Goal: Task Accomplishment & Management: Complete application form

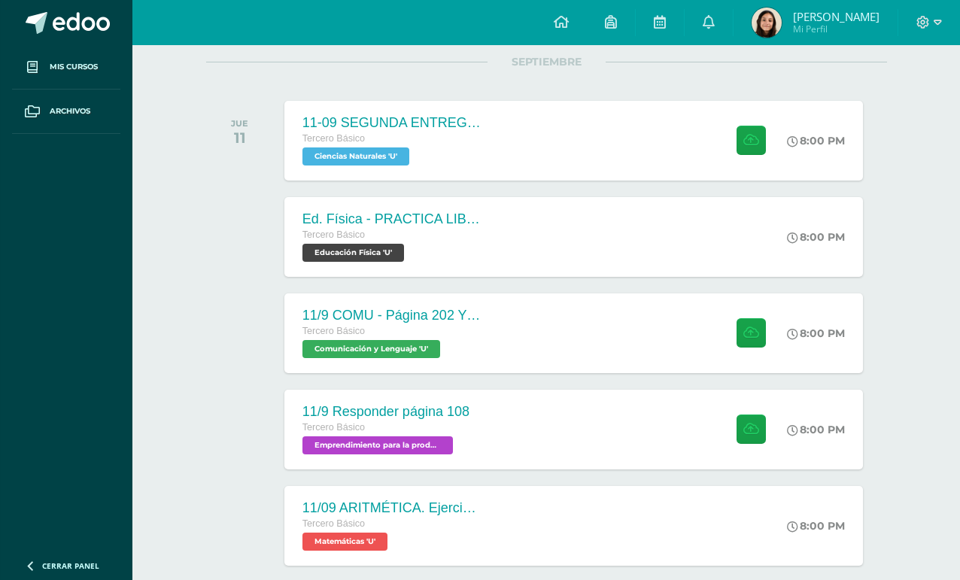
scroll to position [196, 0]
click at [560, 169] on div "11-09 SEGUNDA ENTREGA DE GUÍA Tercero Básico Ciencias Naturales 'U' 8:00 PM 11-…" at bounding box center [573, 141] width 578 height 80
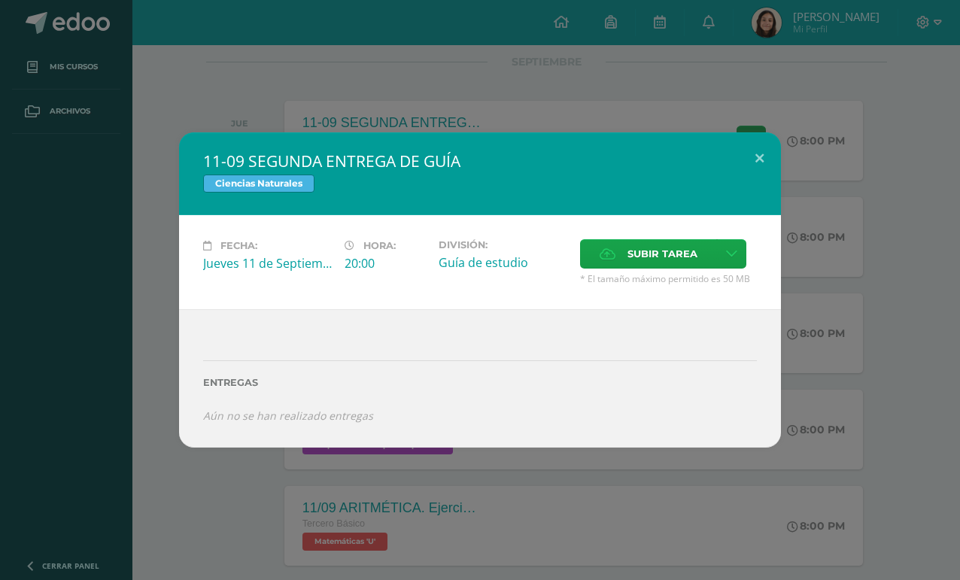
click at [654, 268] on span "Subir tarea" at bounding box center [662, 254] width 70 height 28
click at [0, 0] on input "Subir tarea" at bounding box center [0, 0] width 0 height 0
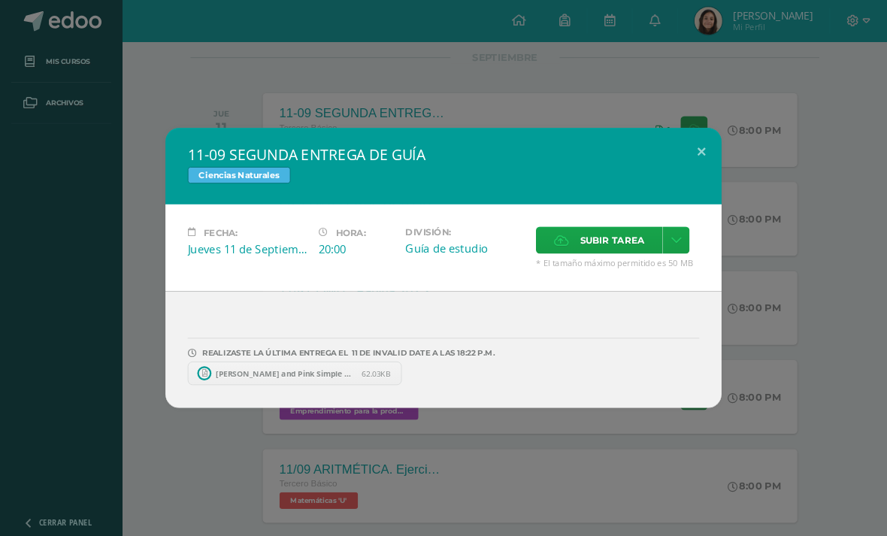
scroll to position [0, 0]
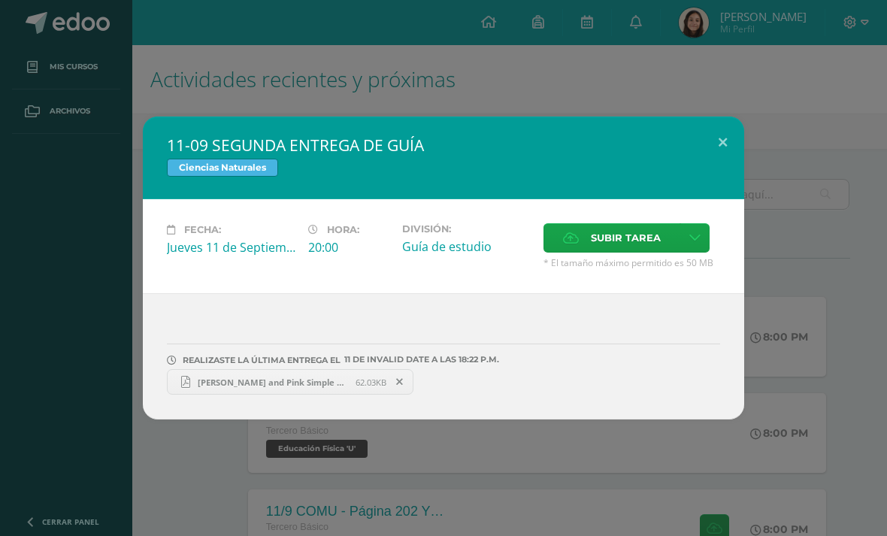
click at [596, 249] on span "Subir tarea" at bounding box center [626, 238] width 70 height 28
click at [0, 0] on input "Subir tarea" at bounding box center [0, 0] width 0 height 0
click at [723, 168] on button at bounding box center [723, 142] width 43 height 51
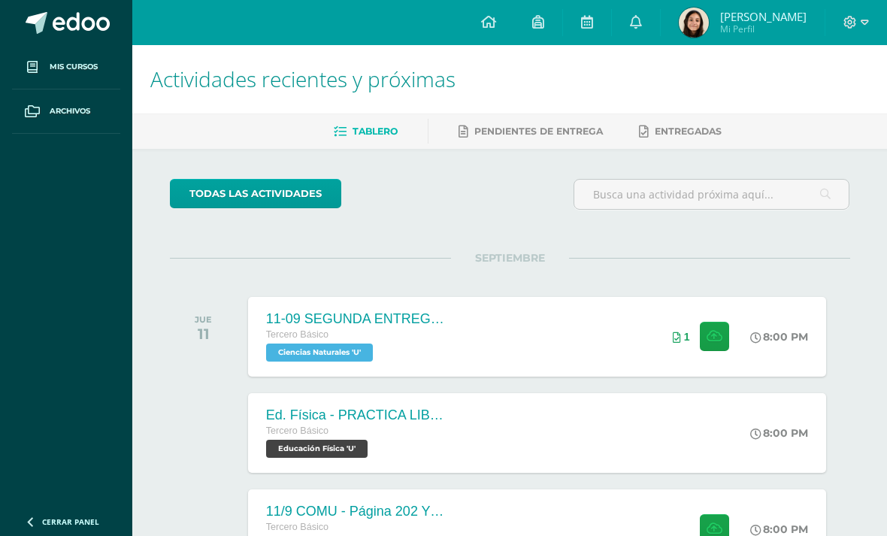
click at [538, 364] on div "11-09 SEGUNDA ENTREGA DE GUÍA Tercero Básico Ciencias Naturales 'U' 8:00 PM 1 1…" at bounding box center [537, 337] width 578 height 80
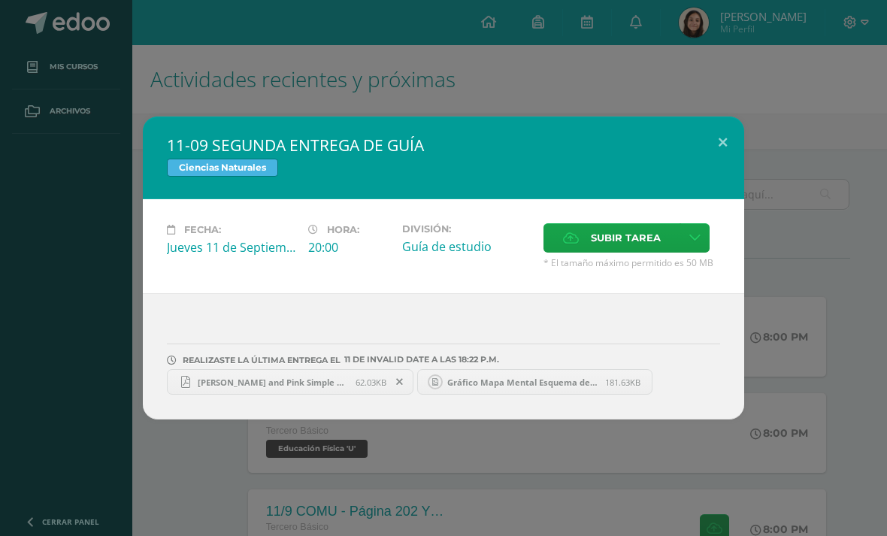
click at [644, 252] on span "Subir tarea" at bounding box center [626, 238] width 70 height 28
click at [0, 0] on input "Subir tarea" at bounding box center [0, 0] width 0 height 0
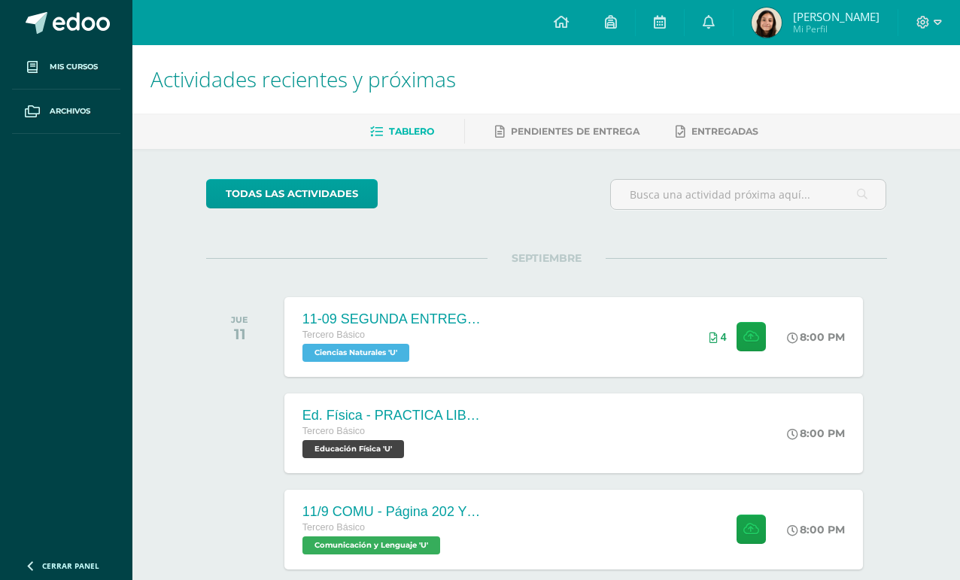
click at [603, 343] on div "11-09 SEGUNDA ENTREGA DE GUÍA Tercero Básico Ciencias Naturales 'U' 8:00 PM 4 1…" at bounding box center [573, 337] width 578 height 80
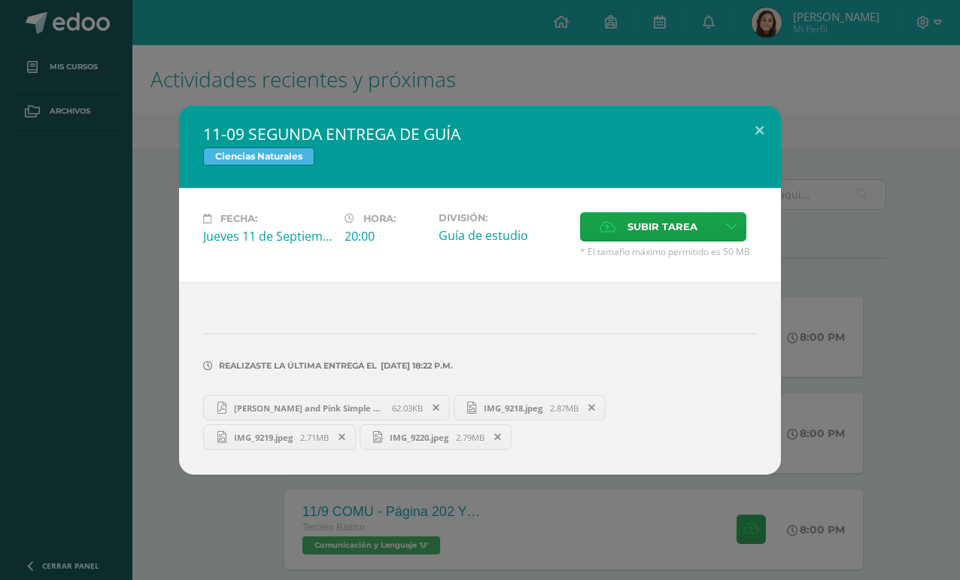
click at [659, 217] on span "Subir tarea" at bounding box center [662, 227] width 70 height 28
click at [0, 0] on input "Subir tarea" at bounding box center [0, 0] width 0 height 0
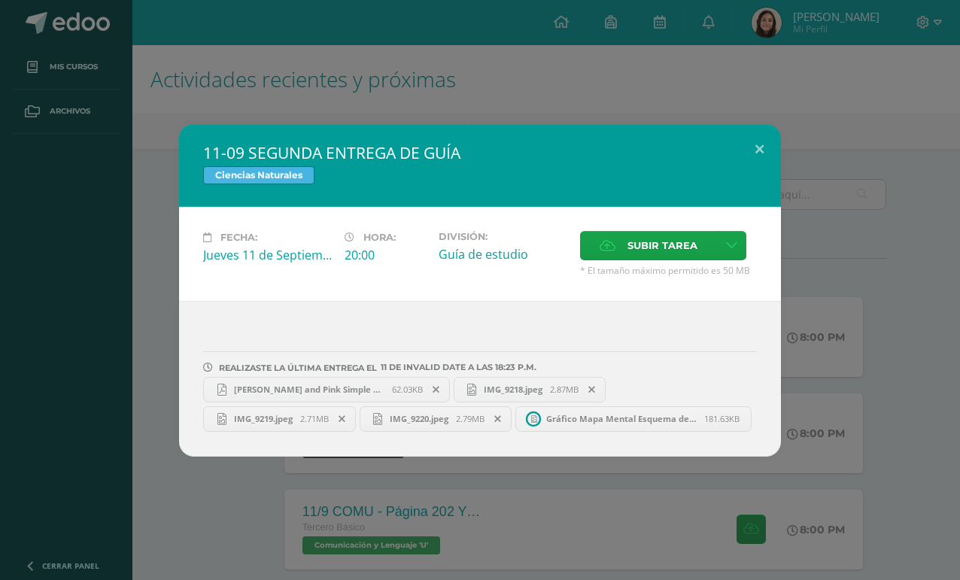
click at [754, 124] on button at bounding box center [759, 149] width 43 height 51
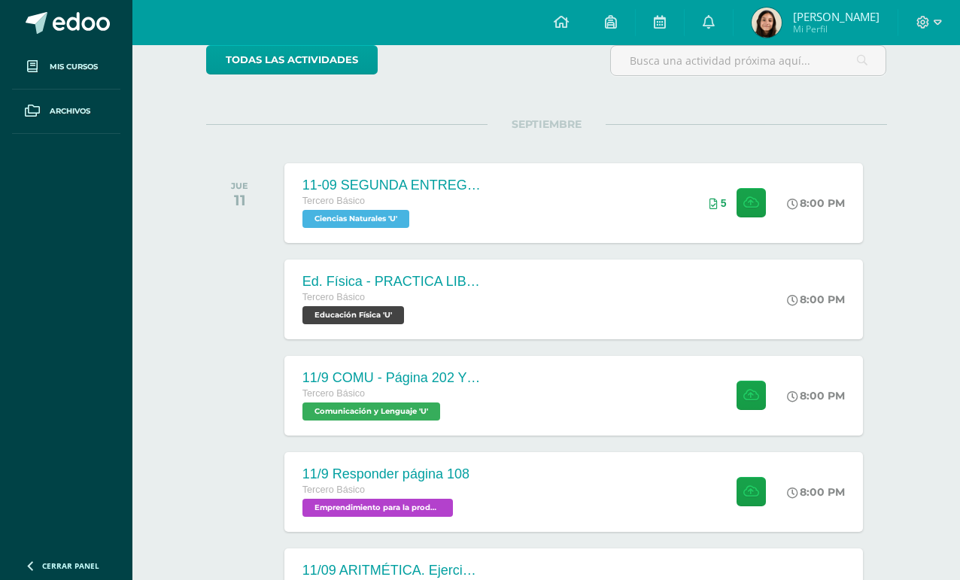
scroll to position [150, 0]
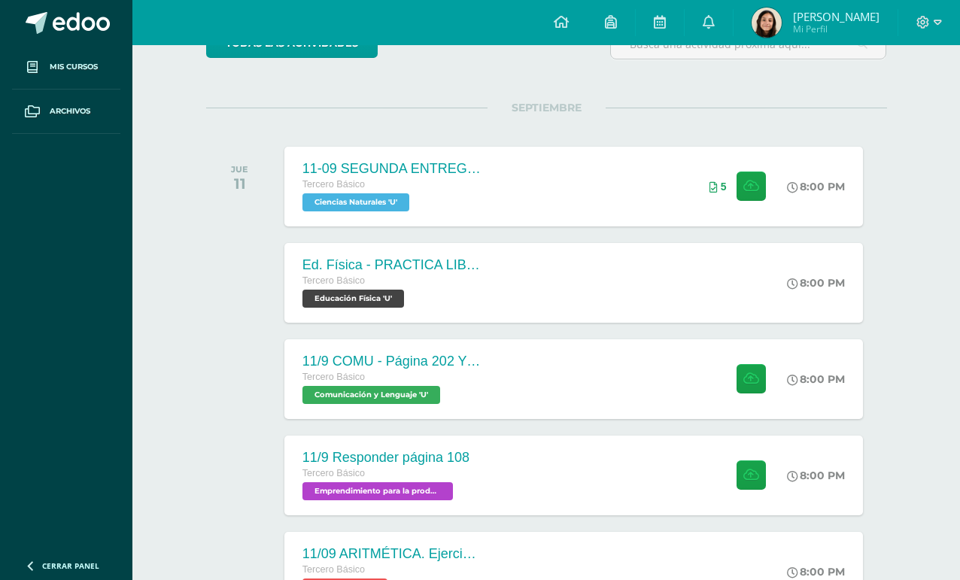
click at [615, 389] on div "11/9 COMU - Página 202 Y 203 Tercero Básico Comunicación y Lenguaje 'U' 8:00 PM…" at bounding box center [573, 379] width 578 height 80
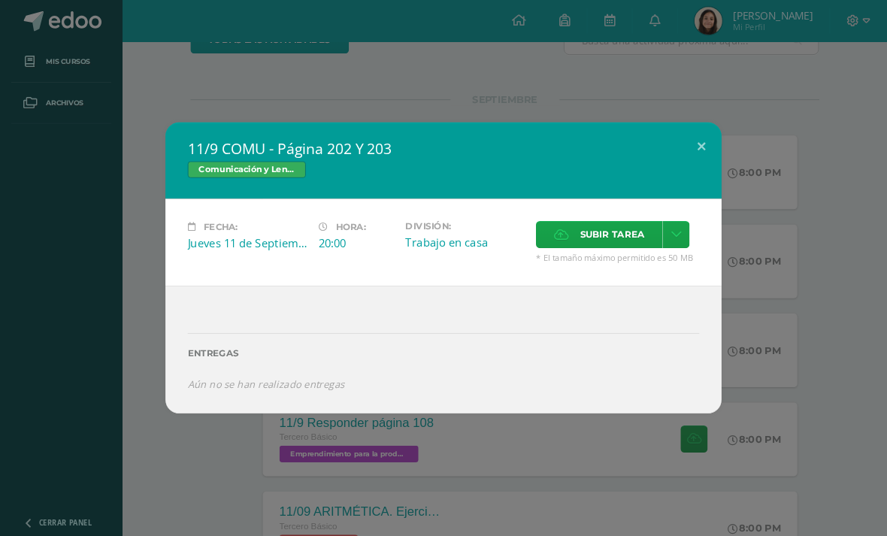
scroll to position [0, 0]
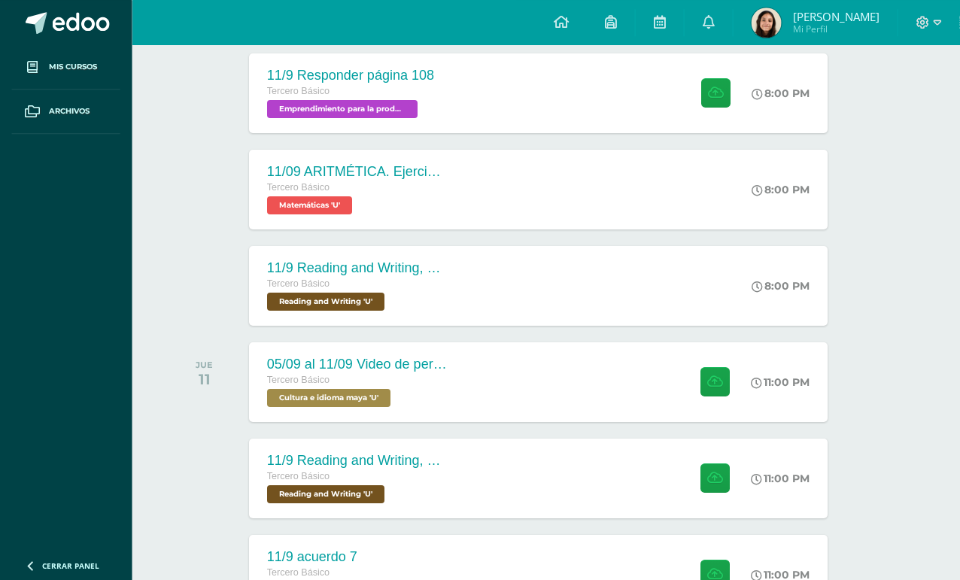
scroll to position [537, 36]
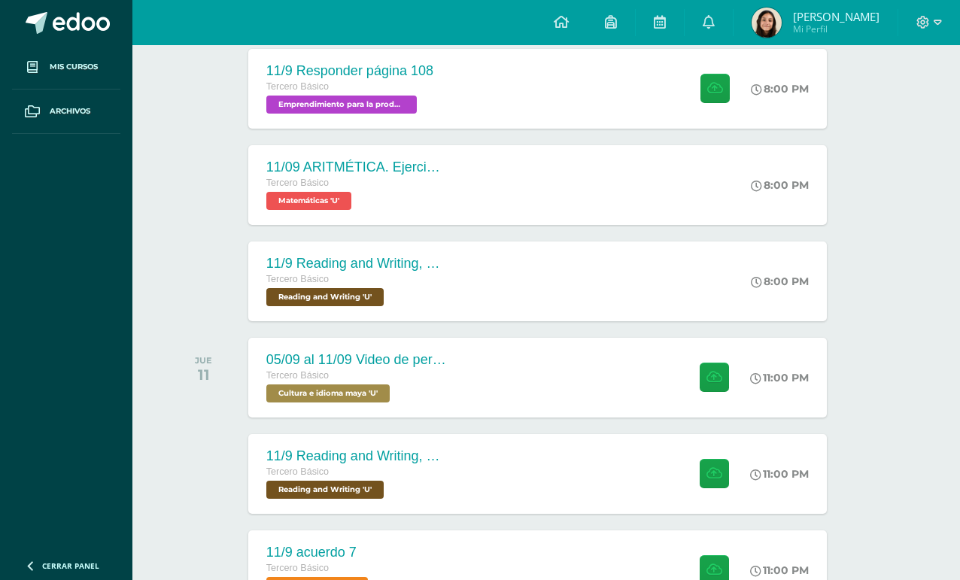
click at [310, 364] on div "05/09 al 11/09 Video de personaje destacado de [GEOGRAPHIC_DATA]." at bounding box center [356, 360] width 180 height 16
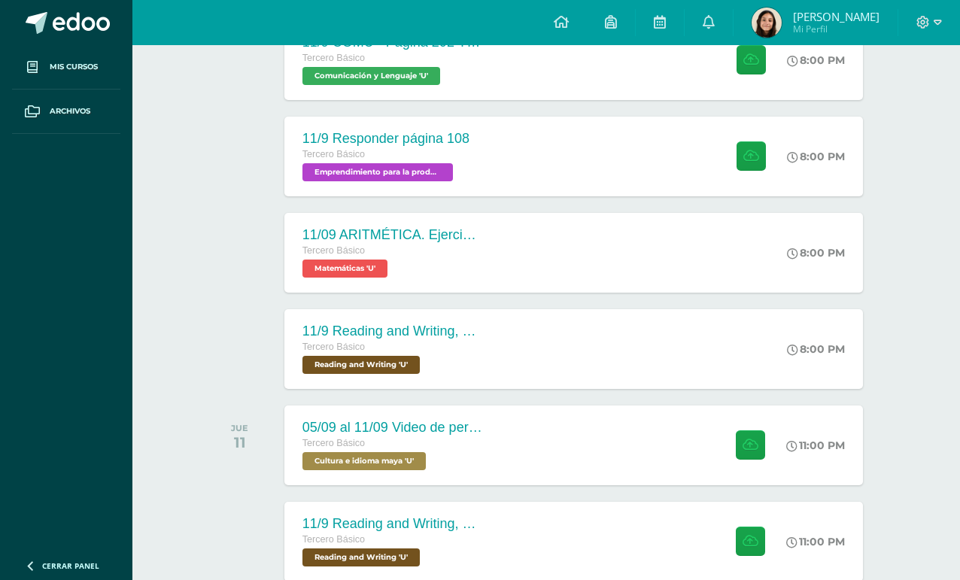
scroll to position [475, 0]
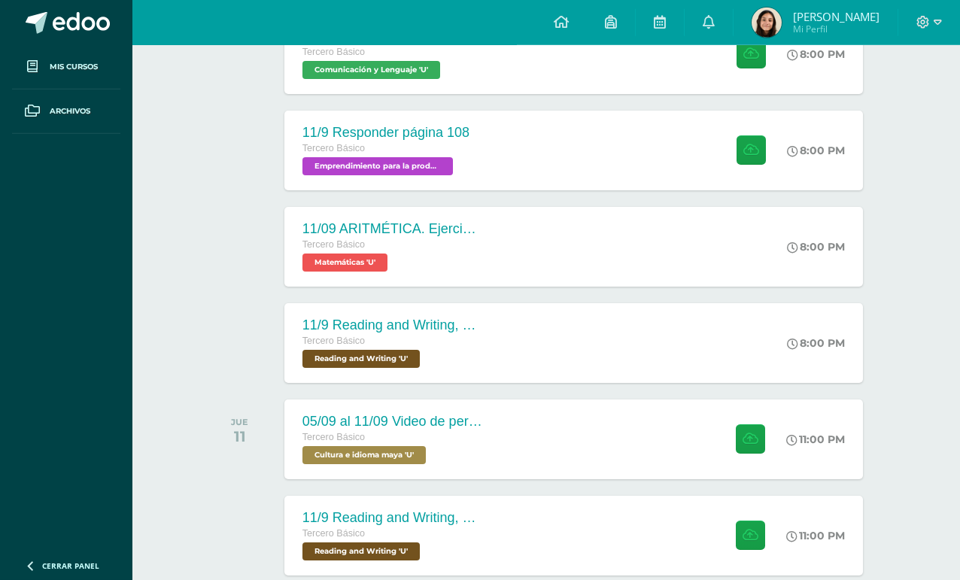
click at [616, 446] on div "05/09 al 11/09 Video de personaje destacado de Guatemala. Tercero Básico Cultur…" at bounding box center [573, 439] width 578 height 80
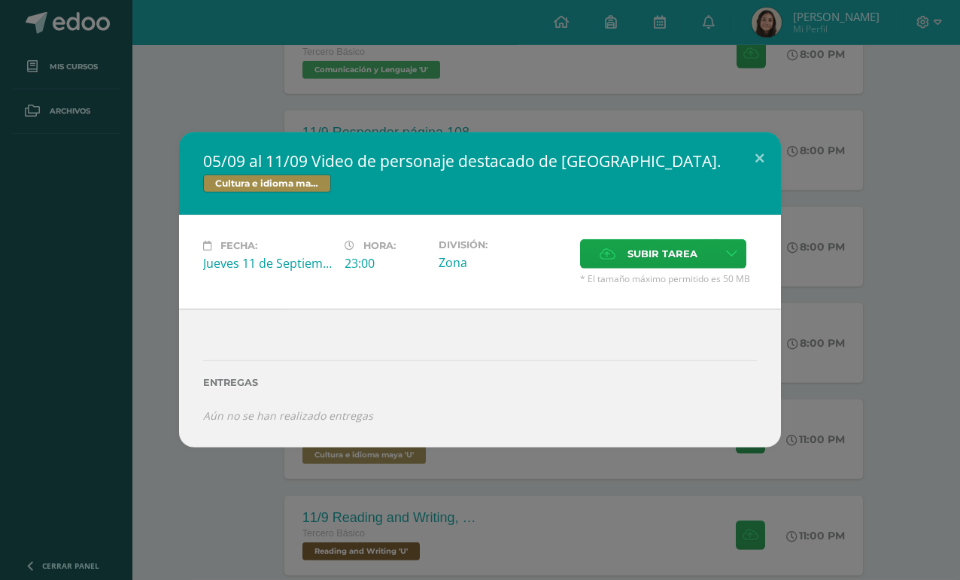
click at [647, 268] on span "Subir tarea" at bounding box center [662, 254] width 70 height 28
click at [0, 0] on input "Subir tarea" at bounding box center [0, 0] width 0 height 0
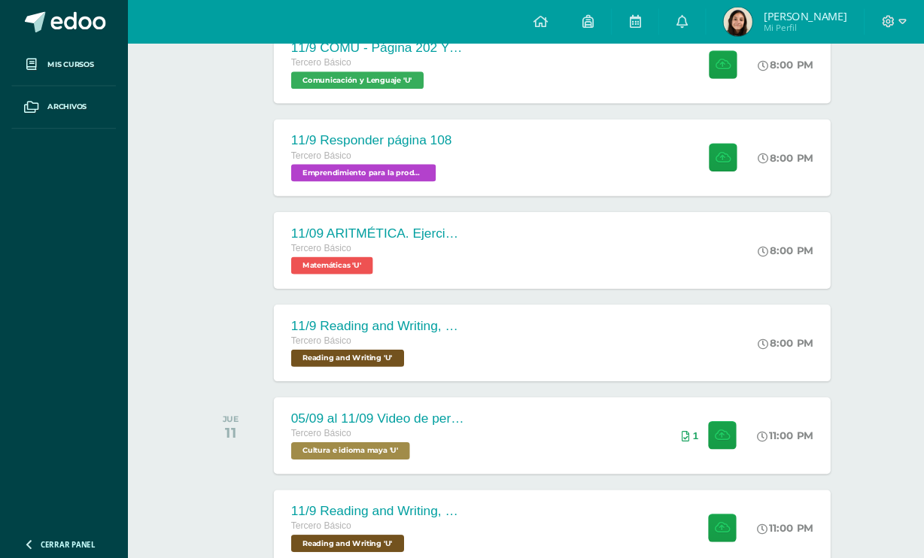
scroll to position [663, 0]
